Goal: Task Accomplishment & Management: Use online tool/utility

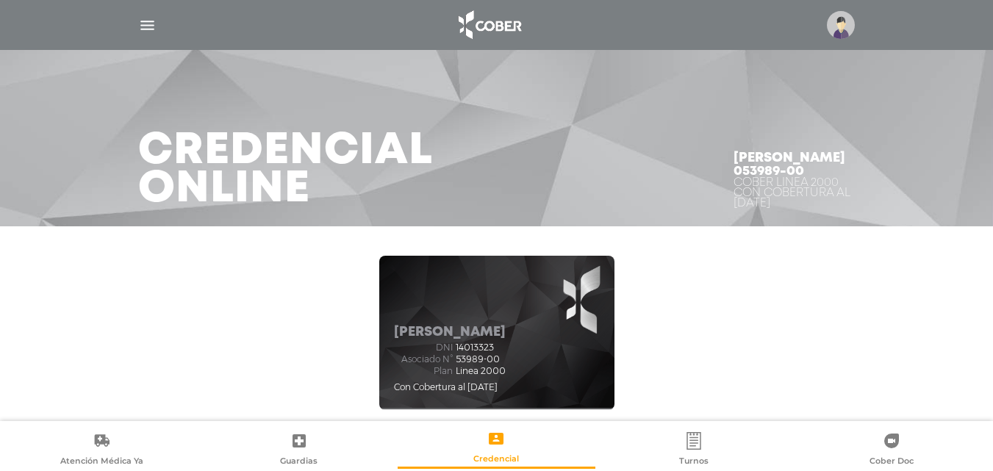
click at [144, 26] on img "button" at bounding box center [147, 25] width 18 height 18
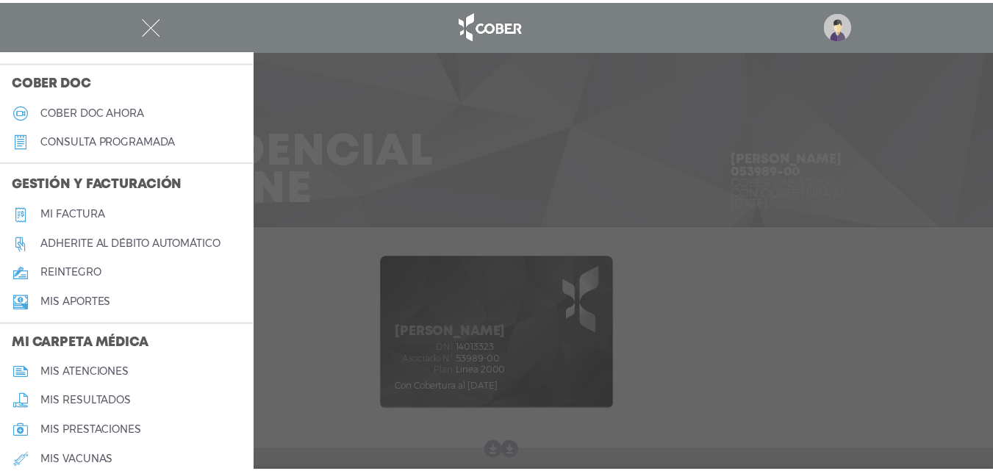
scroll to position [441, 0]
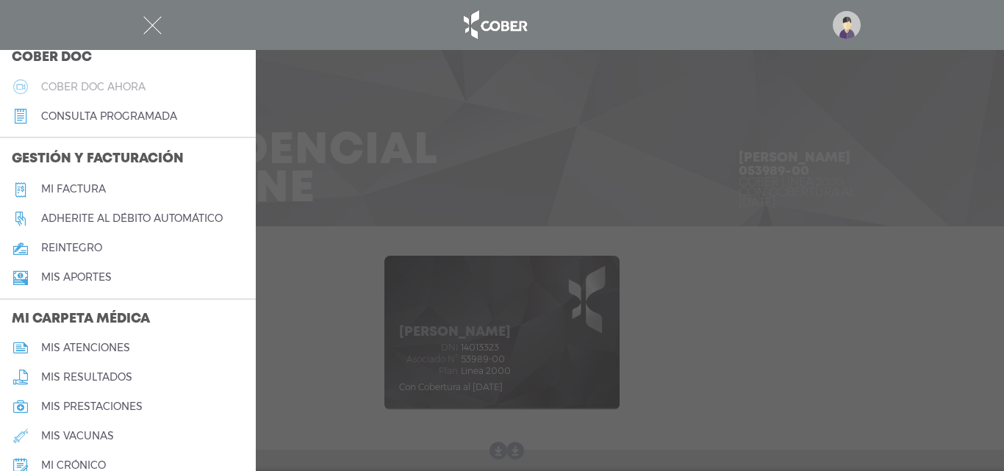
click at [139, 87] on h5 "Cober doc ahora" at bounding box center [93, 87] width 104 height 12
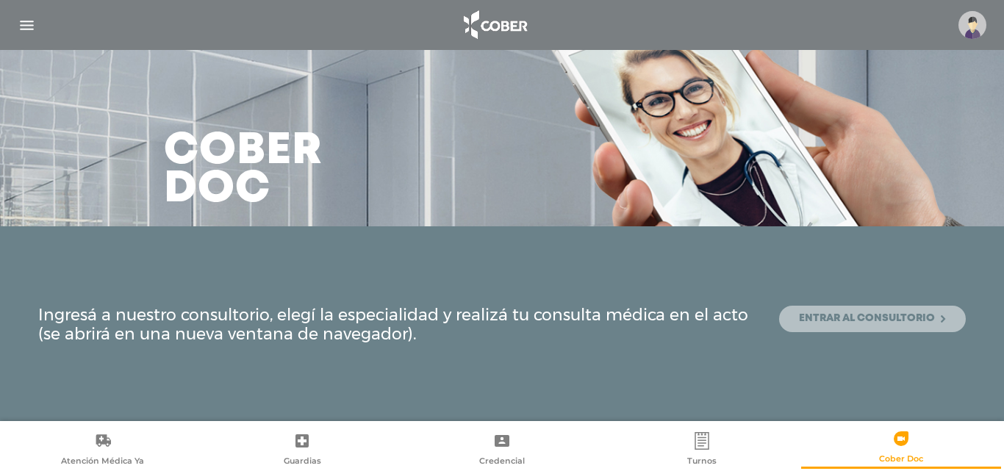
click at [889, 322] on link "Entrar al consultorio" at bounding box center [872, 319] width 187 height 26
click at [816, 317] on link "Entrar al consultorio" at bounding box center [872, 319] width 187 height 26
